Goal: Check status: Check status

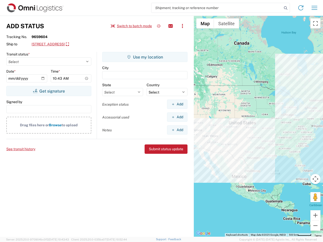
click at [217, 8] on input "search" at bounding box center [216, 8] width 131 height 10
click at [286, 8] on icon at bounding box center [285, 8] width 7 height 7
click at [301, 8] on icon at bounding box center [301, 8] width 8 height 8
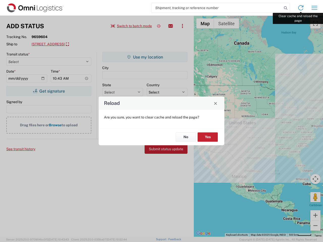
click at [314, 8] on div "Reload Are you sure, you want to clear cache and reload the page? No Yes" at bounding box center [161, 121] width 323 height 242
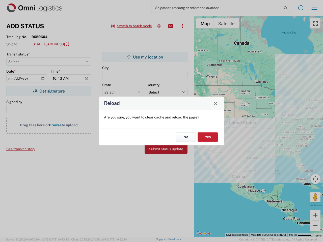
click at [131, 26] on div "Reload Are you sure, you want to clear cache and reload the page? No Yes" at bounding box center [161, 121] width 323 height 242
click at [159, 26] on div "Reload Are you sure, you want to clear cache and reload the page? No Yes" at bounding box center [161, 121] width 323 height 242
click at [171, 26] on div "Reload Are you sure, you want to clear cache and reload the page? No Yes" at bounding box center [161, 121] width 323 height 242
click at [182, 26] on div "Reload Are you sure, you want to clear cache and reload the page? No Yes" at bounding box center [161, 121] width 323 height 242
click at [79, 44] on div "Reload Are you sure, you want to clear cache and reload the page? No Yes" at bounding box center [161, 121] width 323 height 242
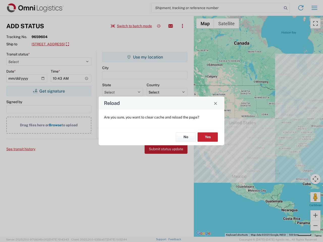
click at [49, 91] on div "Reload Are you sure, you want to clear cache and reload the page? No Yes" at bounding box center [161, 121] width 323 height 242
